Goal: Find specific page/section: Find specific page/section

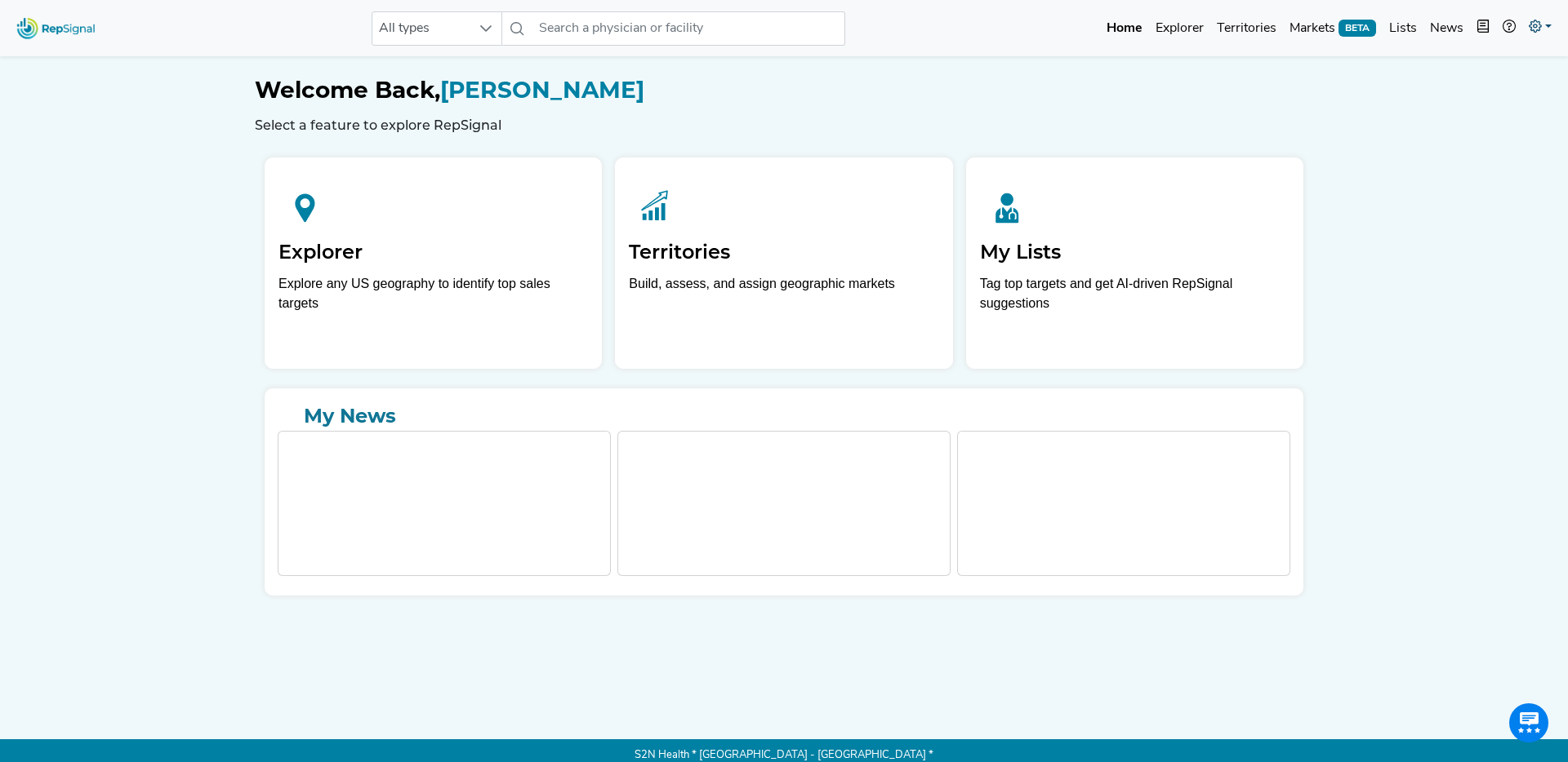
click at [1537, 32] on icon at bounding box center [1535, 26] width 13 height 13
click at [1474, 107] on link "Admin" at bounding box center [1492, 103] width 129 height 32
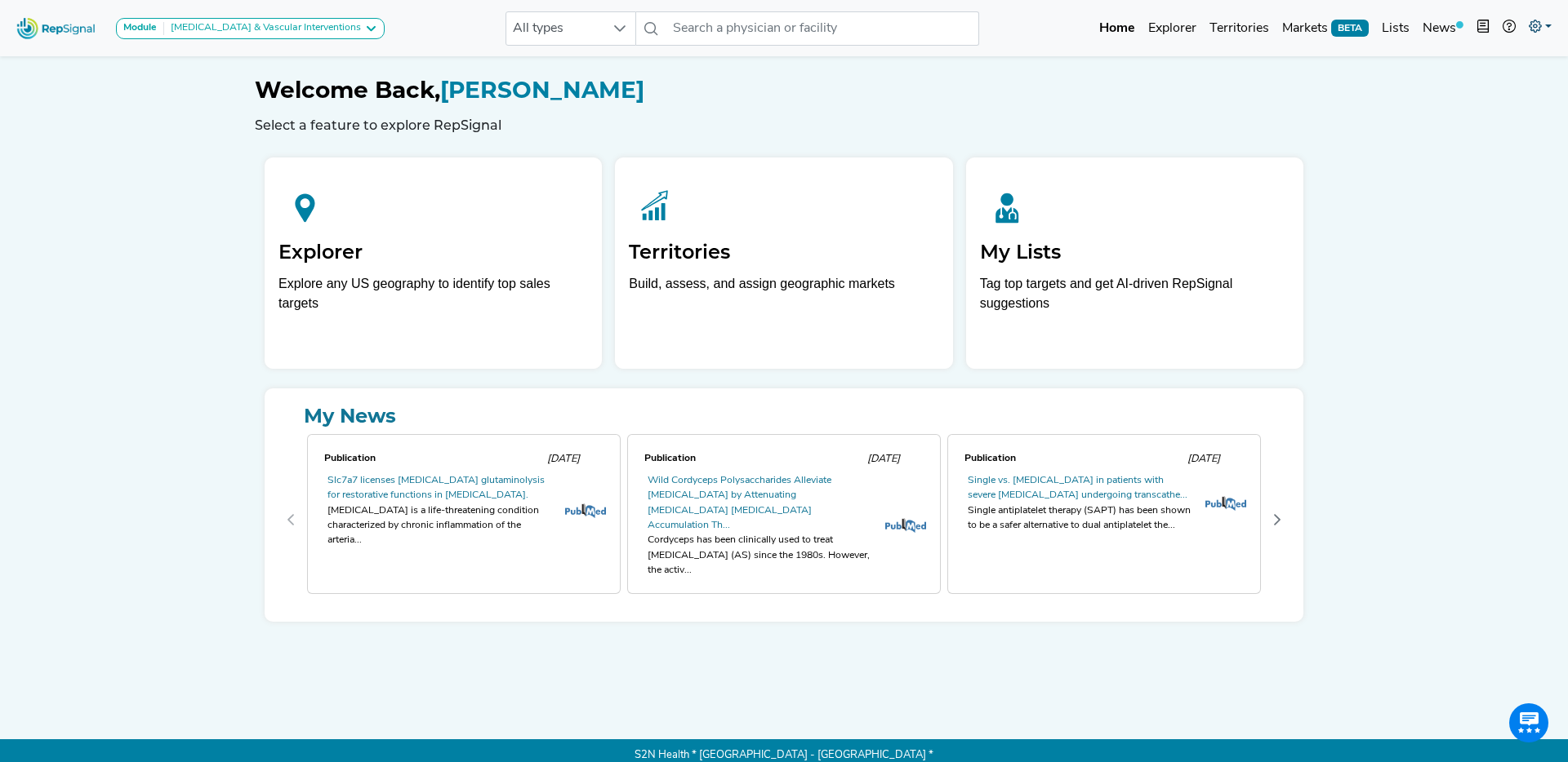
click at [1541, 29] on link at bounding box center [1539, 28] width 36 height 32
click at [1483, 106] on link "Admin" at bounding box center [1492, 103] width 129 height 32
click at [1537, 28] on icon at bounding box center [1535, 26] width 13 height 13
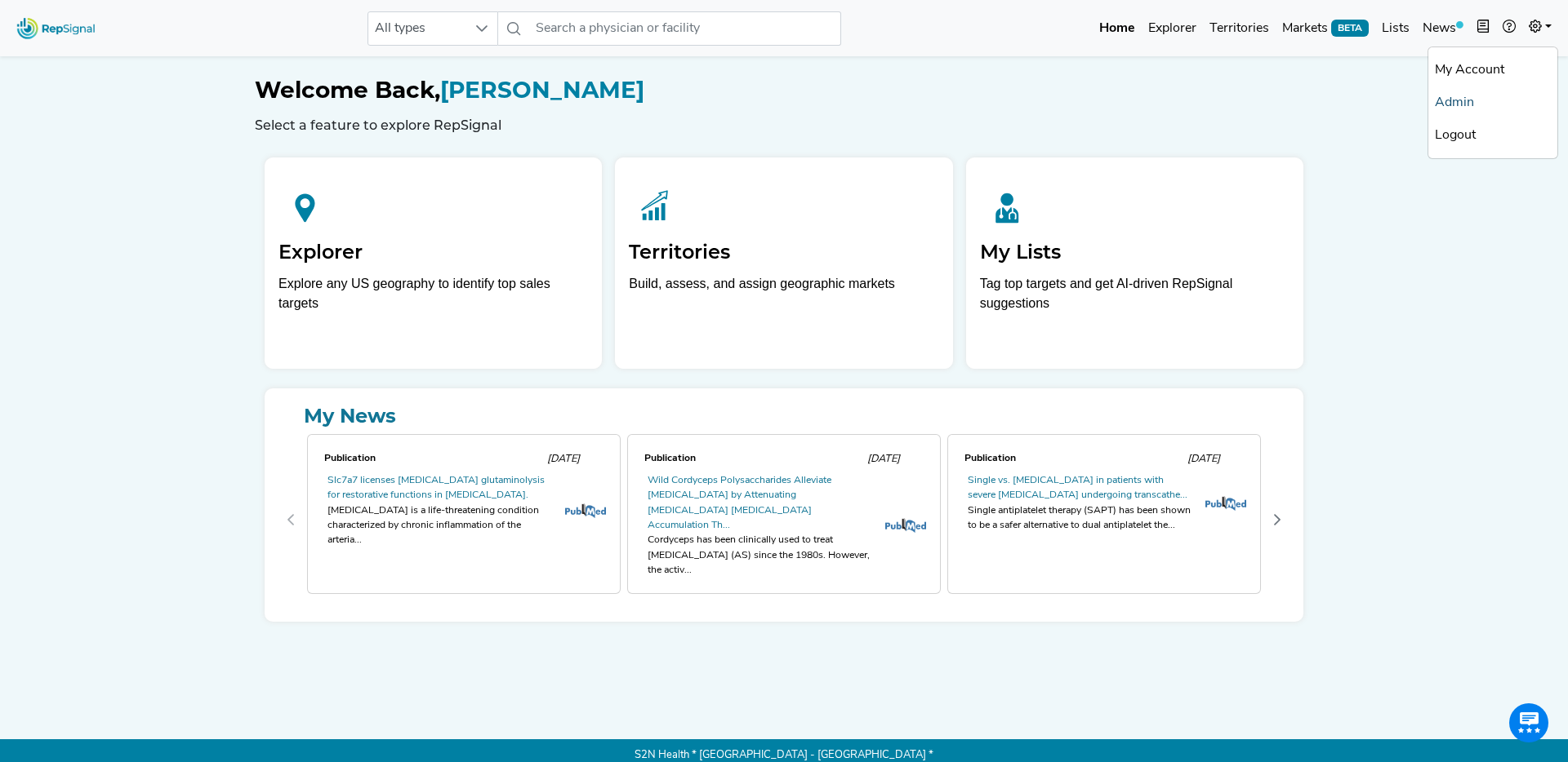
click at [1485, 101] on link "Admin" at bounding box center [1492, 103] width 129 height 32
